Goal: Information Seeking & Learning: Learn about a topic

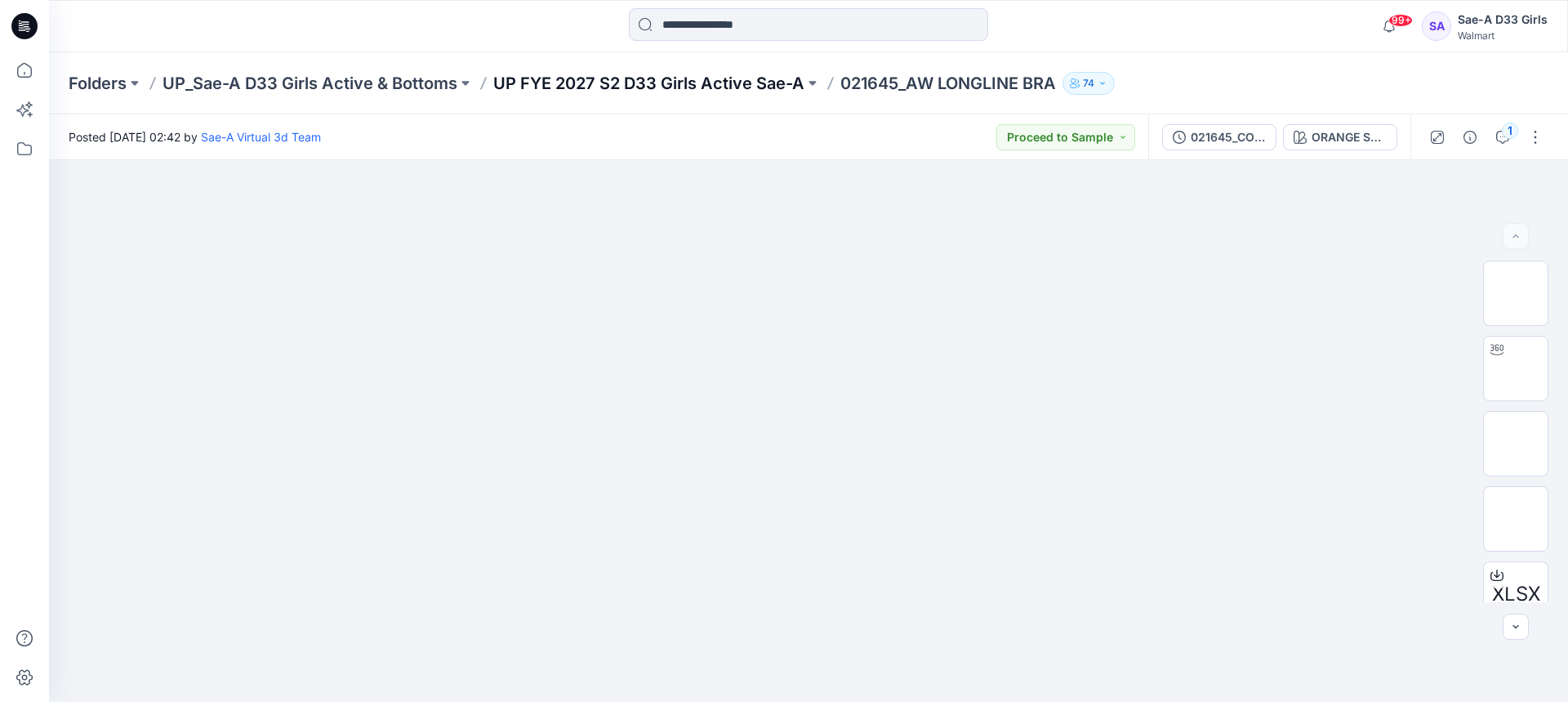
click at [717, 91] on p "UP FYE 2027 S2 D33 Girls Active Sae-A" at bounding box center [649, 83] width 311 height 23
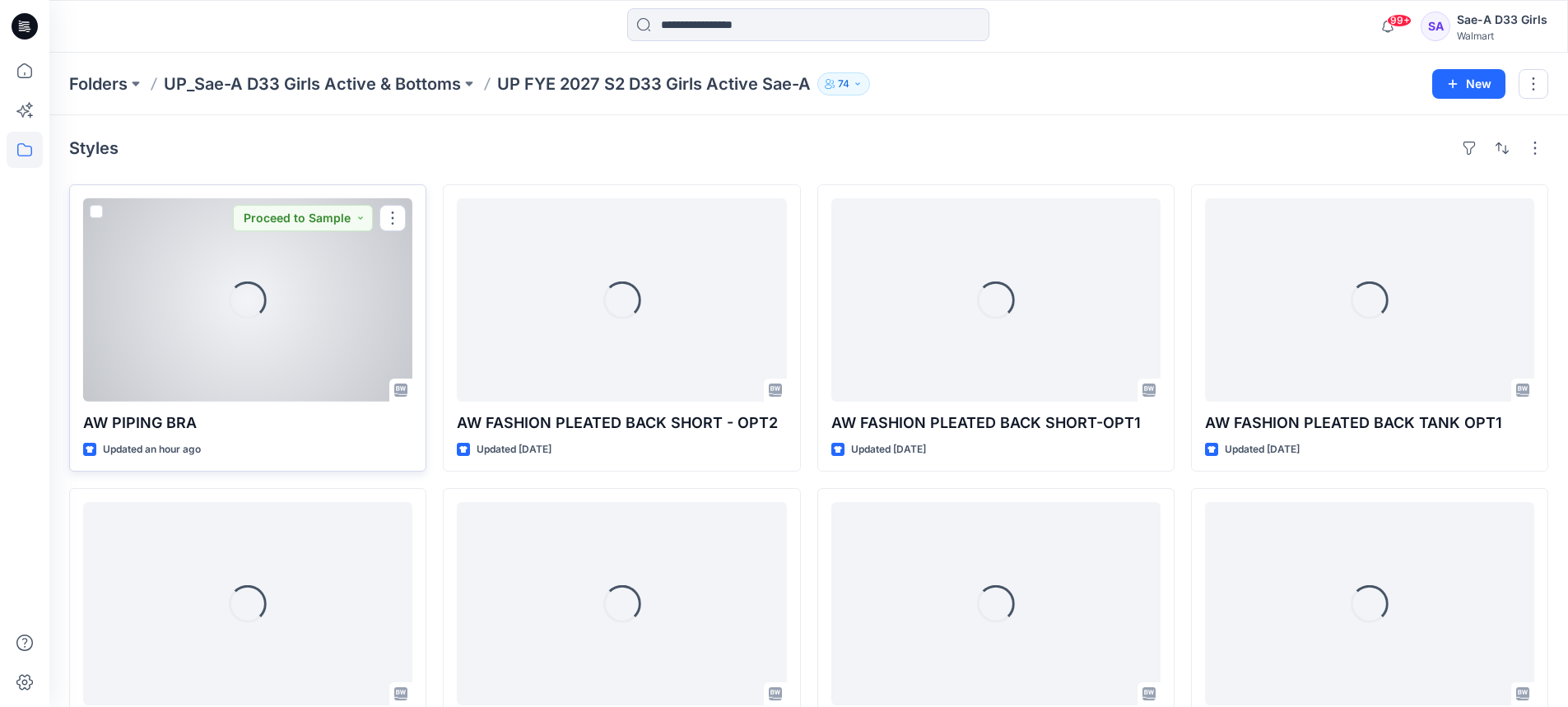
click at [298, 346] on div "Loading..." at bounding box center [247, 300] width 329 height 204
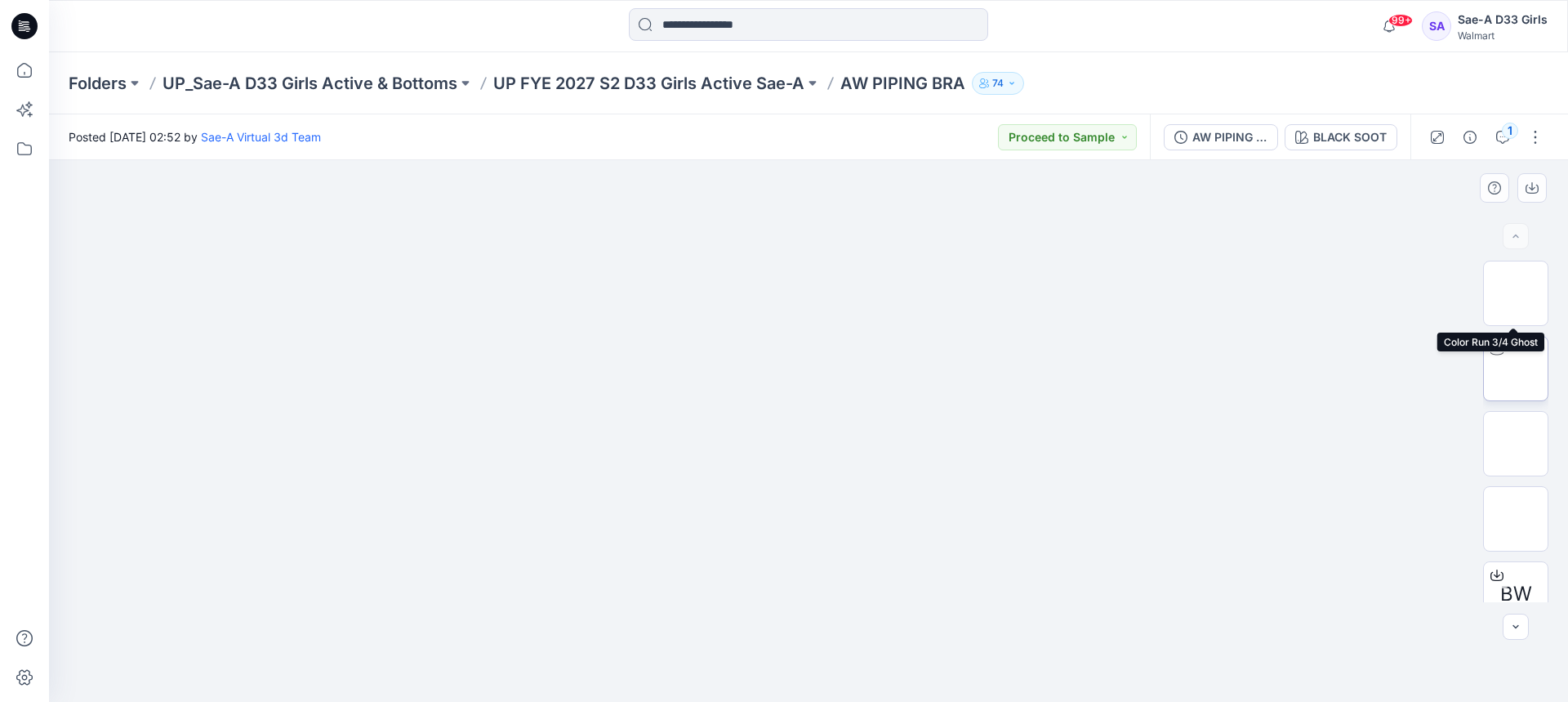
click at [1484, 350] on div at bounding box center [1497, 350] width 26 height 26
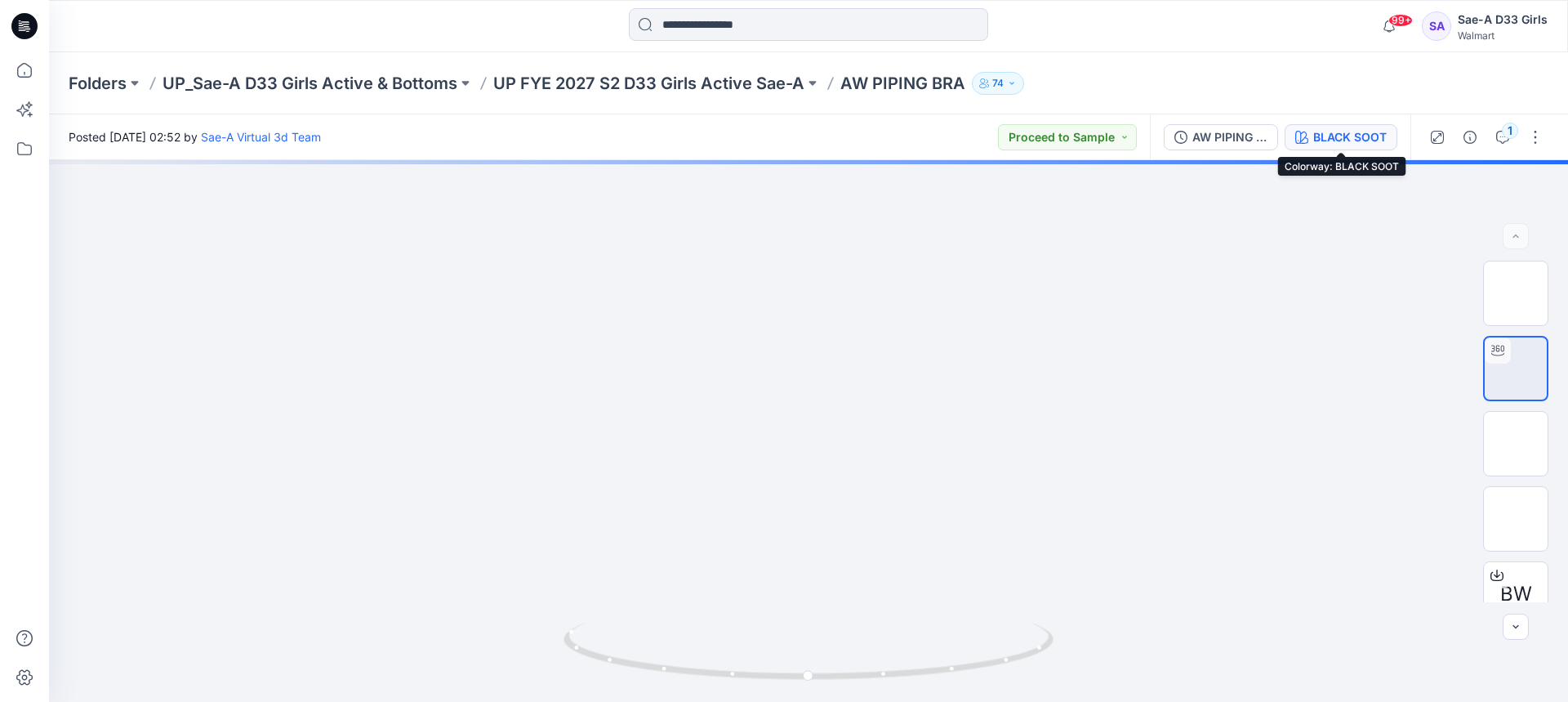
click at [1370, 137] on div "BLACK SOOT" at bounding box center [1350, 136] width 73 height 18
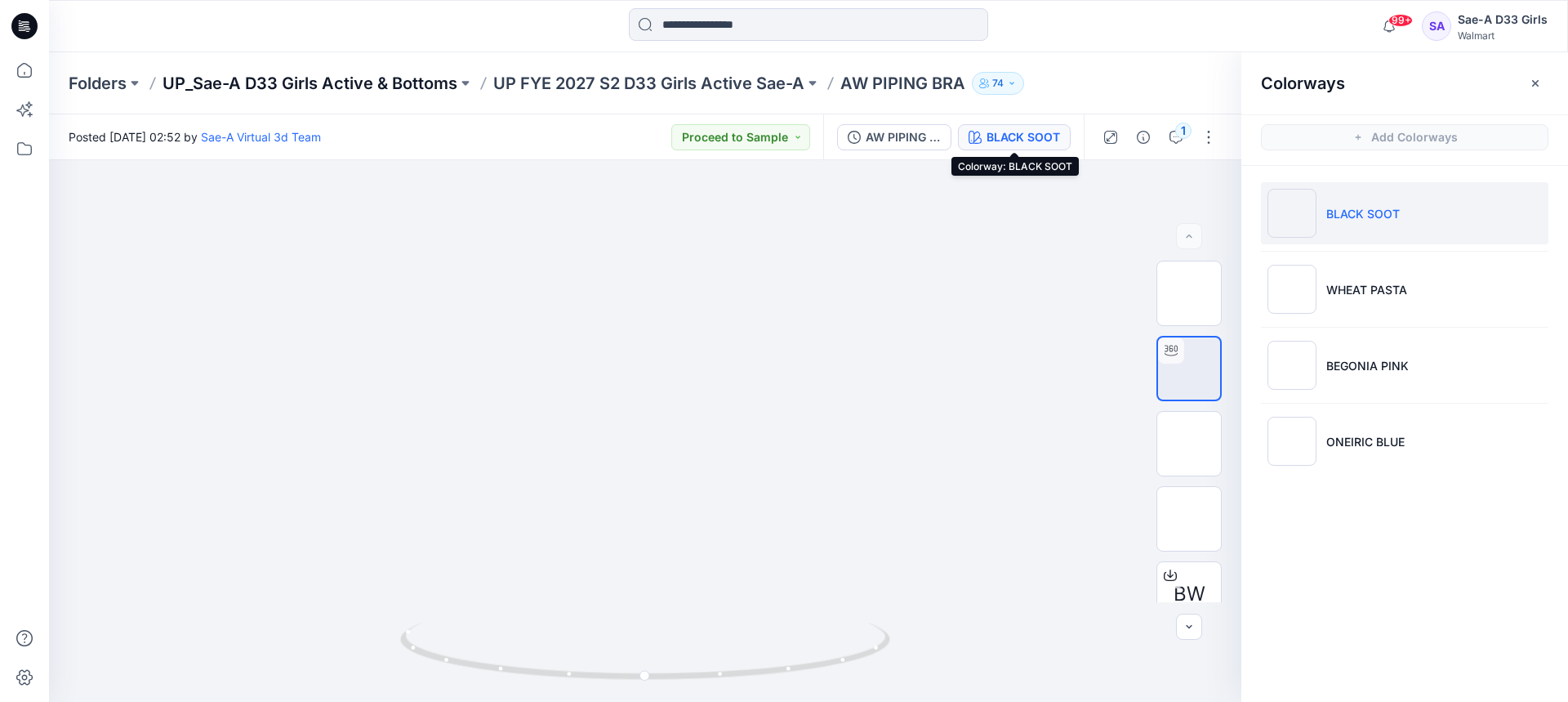
click at [418, 73] on p "UP_Sae-A D33 Girls Active & Bottoms" at bounding box center [310, 83] width 295 height 23
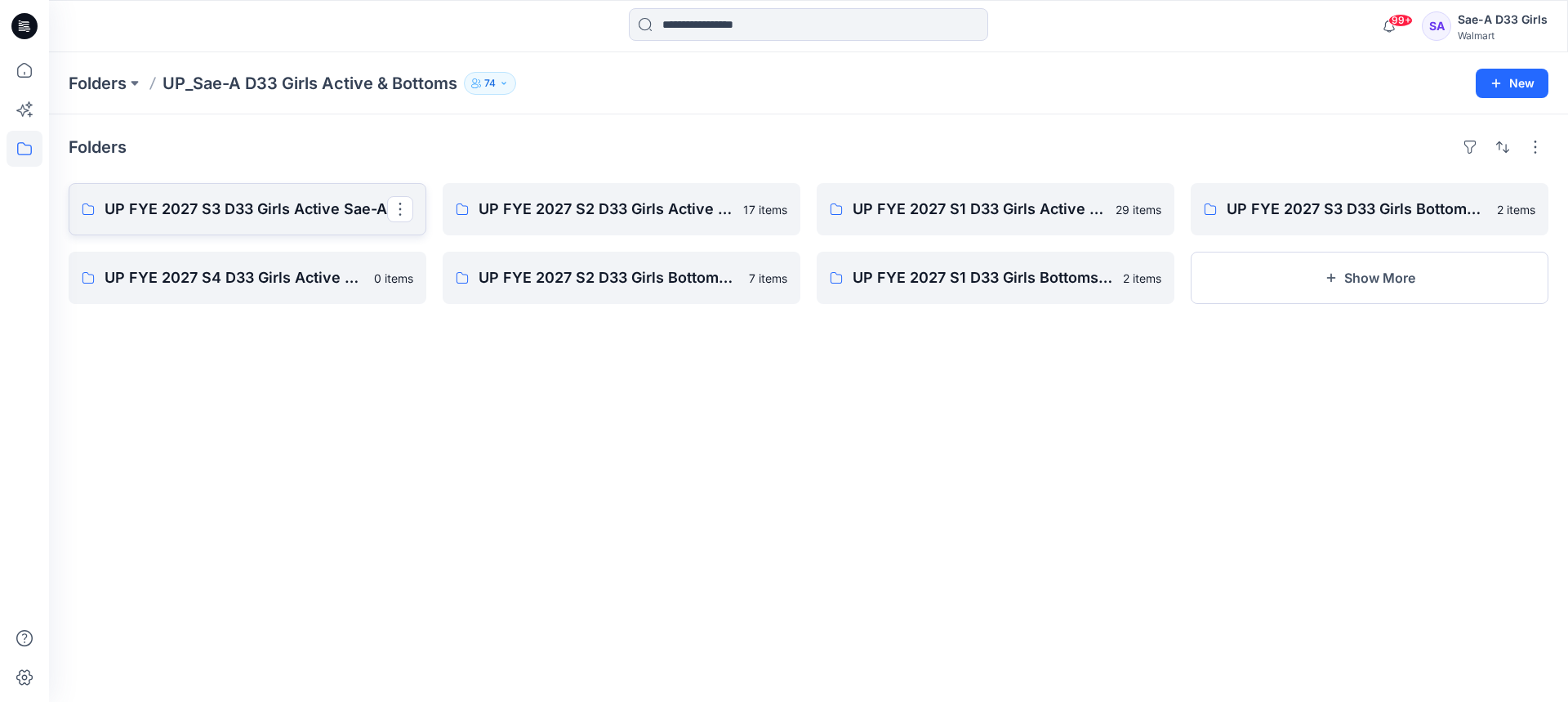
click at [293, 213] on p "UP FYE 2027 S3 D33 Girls Active Sae-A" at bounding box center [246, 209] width 282 height 23
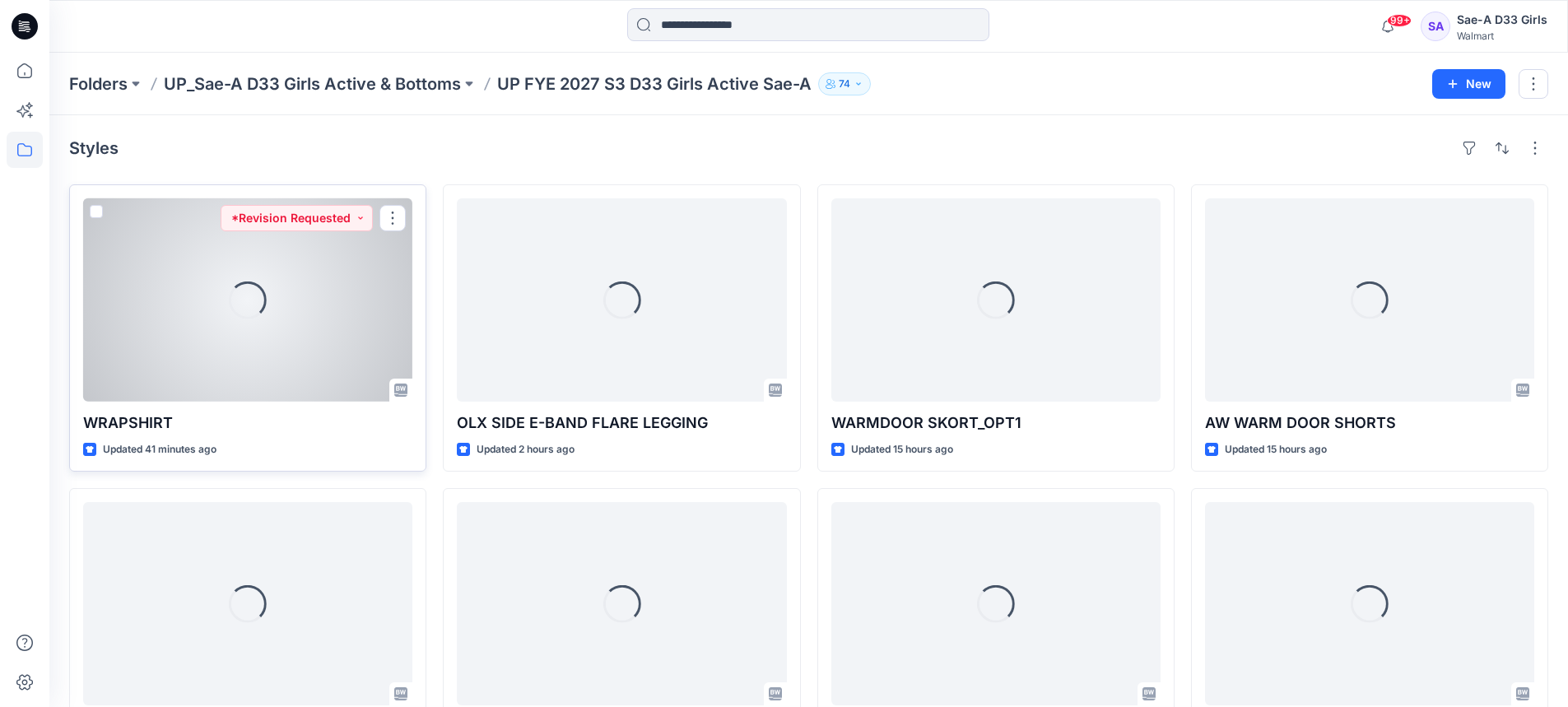
click at [242, 357] on div "Loading..." at bounding box center [247, 300] width 329 height 204
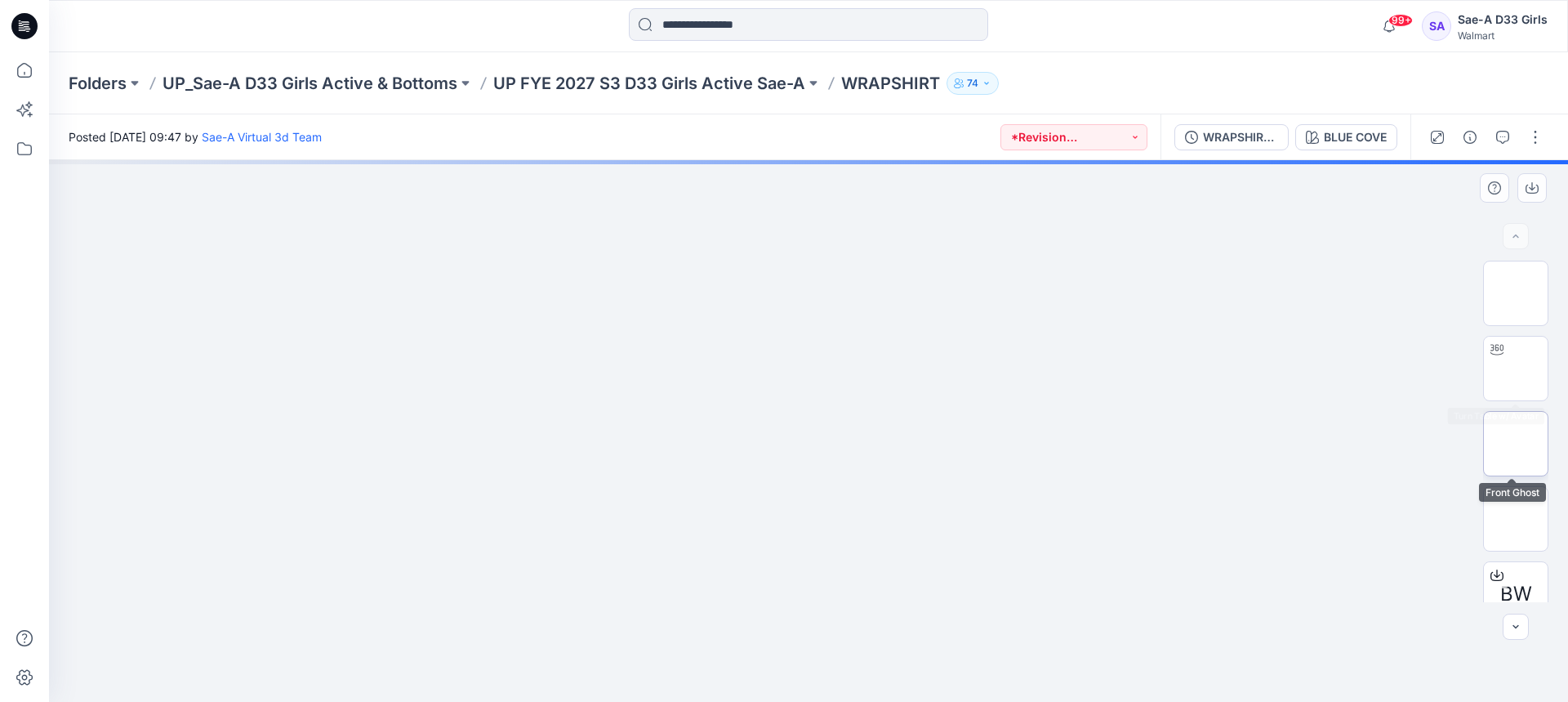
click at [1516, 444] on img at bounding box center [1516, 444] width 0 height 0
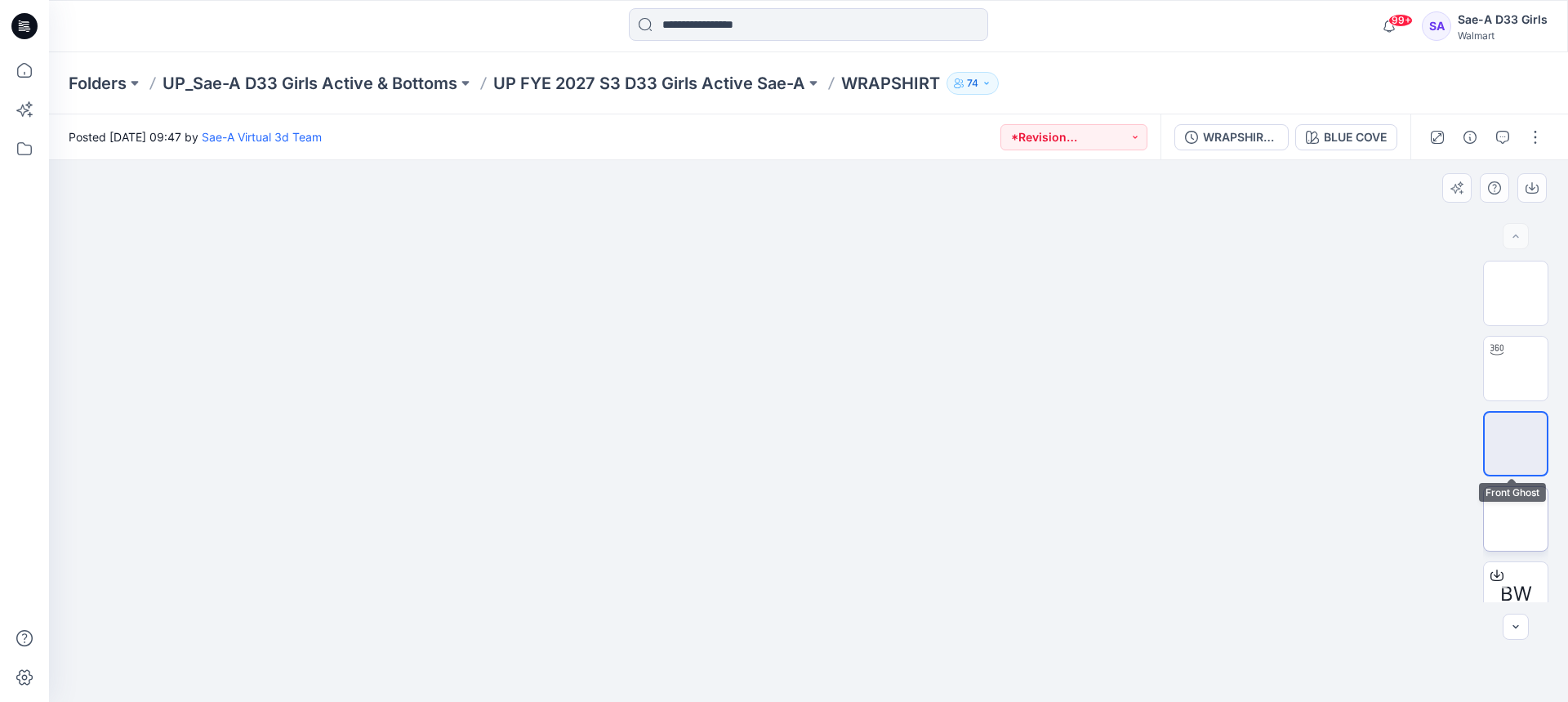
drag, startPoint x: 1527, startPoint y: 515, endPoint x: 1495, endPoint y: 508, distance: 32.8
click at [1516, 519] on img at bounding box center [1516, 519] width 0 height 0
click at [474, 90] on button at bounding box center [465, 83] width 16 height 23
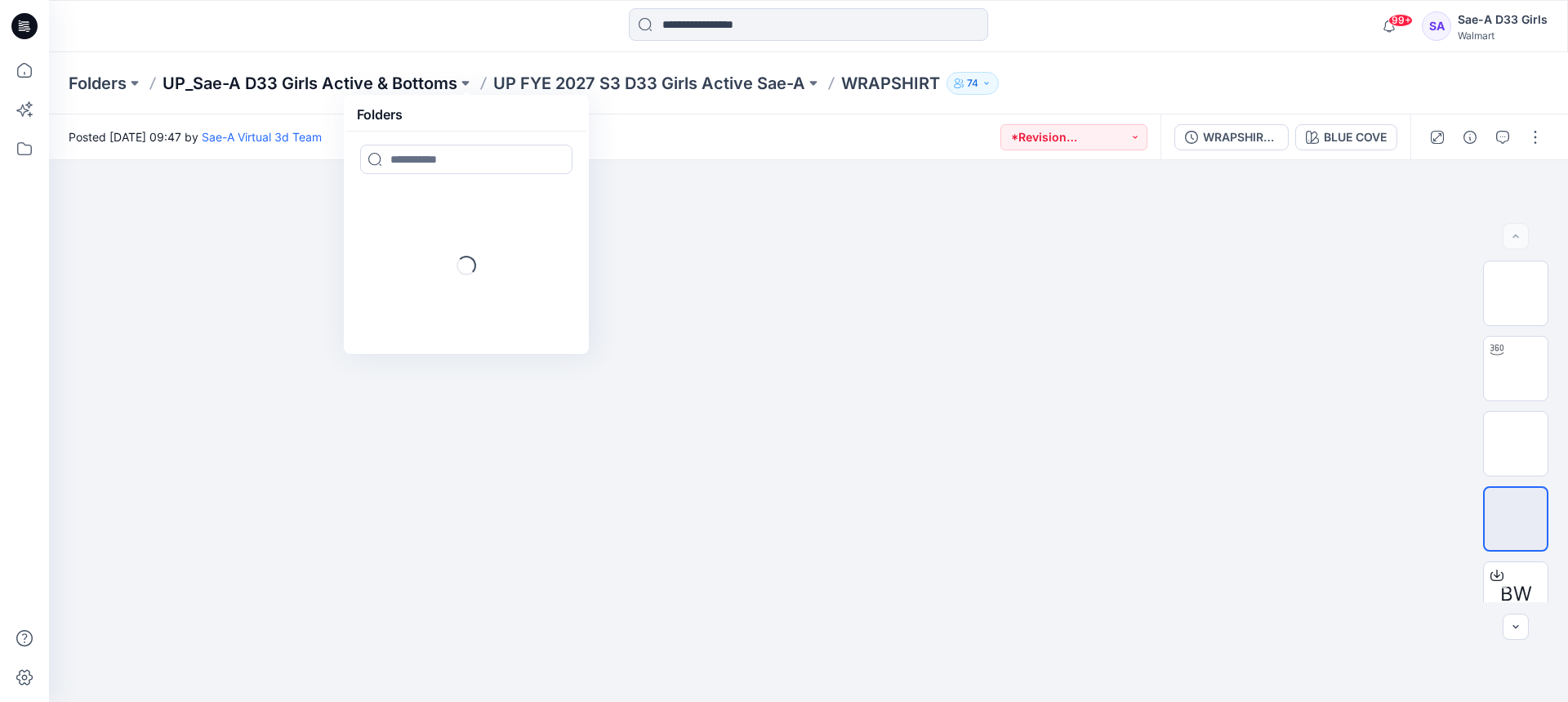
click at [414, 82] on p "UP_Sae-A D33 Girls Active & Bottoms" at bounding box center [310, 83] width 295 height 23
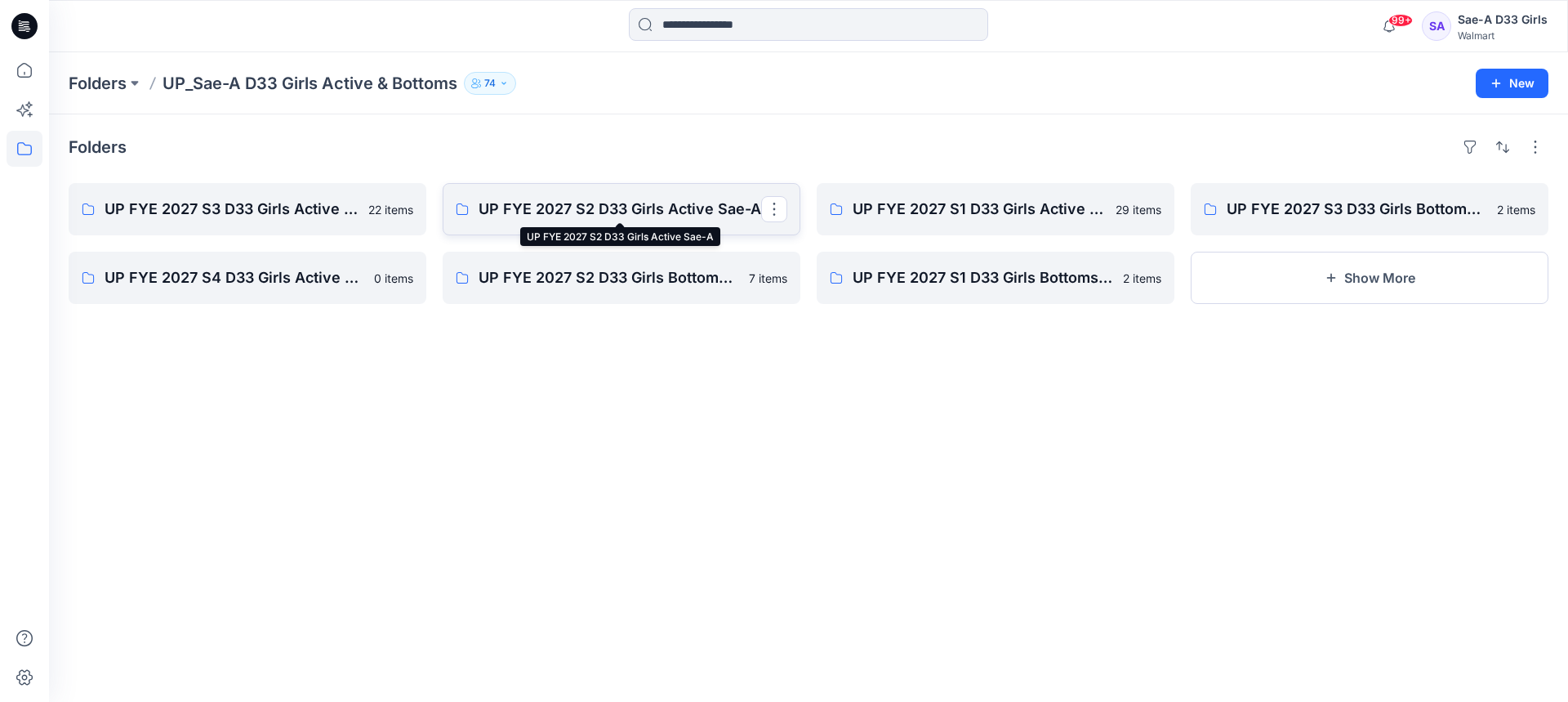
click at [628, 208] on p "UP FYE 2027 S2 D33 Girls Active Sae-A" at bounding box center [619, 209] width 282 height 23
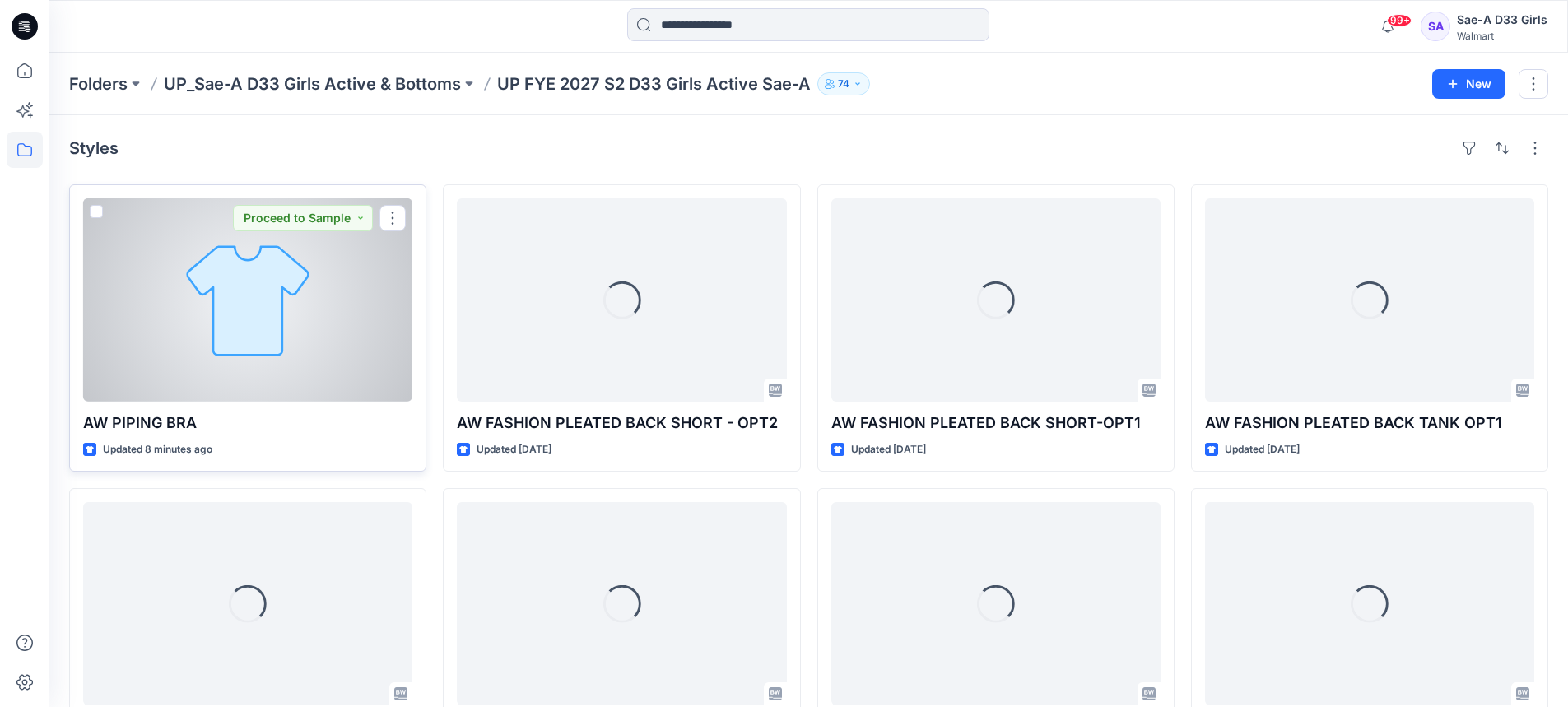
click at [230, 335] on div at bounding box center [247, 300] width 329 height 204
